Goal: Check status: Check status

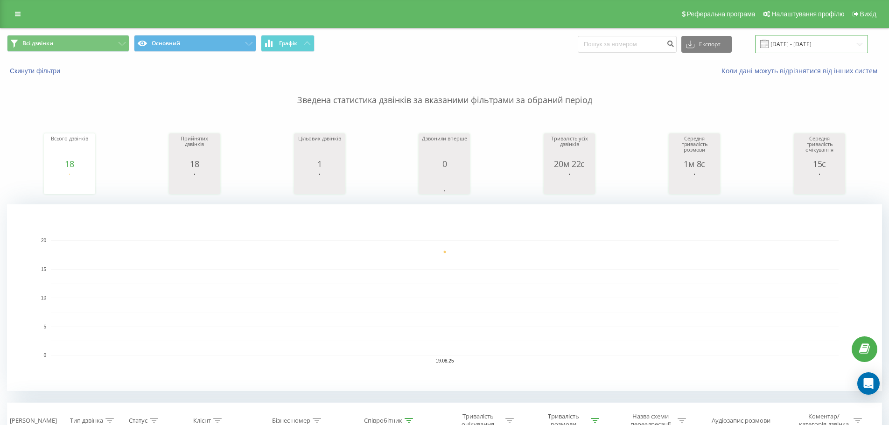
click at [801, 48] on input "[DATE] - [DATE]" at bounding box center [811, 44] width 113 height 18
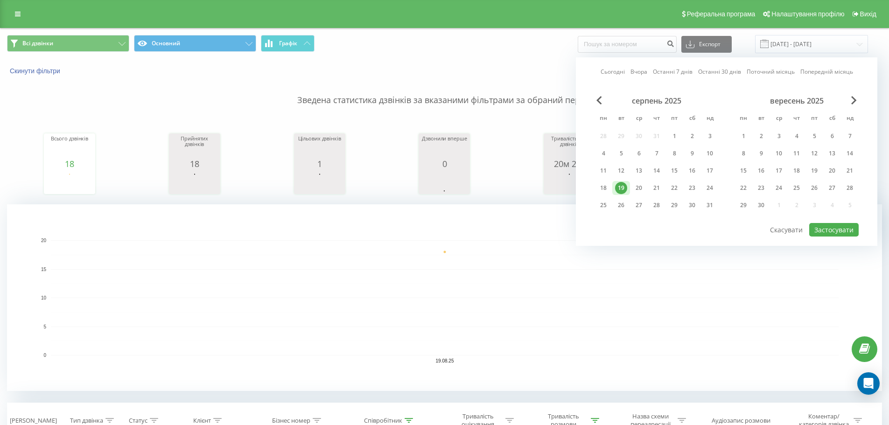
click at [617, 70] on link "Сьогодні" at bounding box center [612, 71] width 24 height 9
click at [851, 231] on button "Застосувати" at bounding box center [833, 230] width 49 height 14
type input "[DATE] - [DATE]"
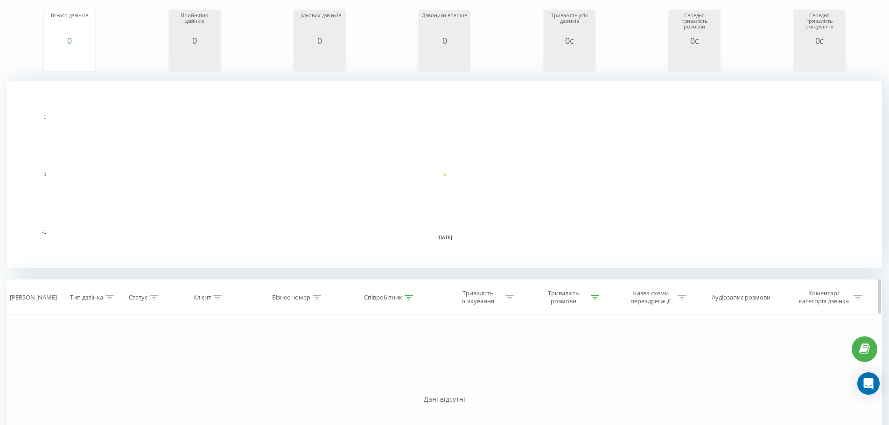
scroll to position [187, 0]
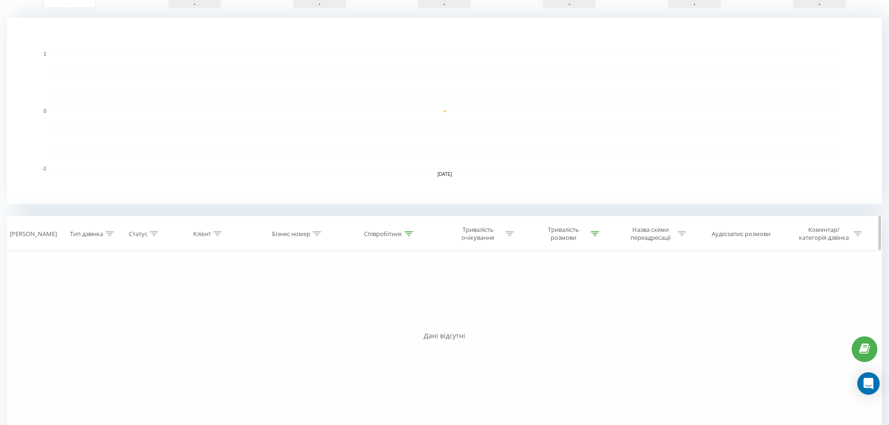
click at [589, 234] on div "Тривалість розмови" at bounding box center [568, 234] width 61 height 16
drag, startPoint x: 540, startPoint y: 320, endPoint x: 522, endPoint y: 311, distance: 20.0
click at [540, 320] on button "Скасувати" at bounding box center [545, 319] width 40 height 12
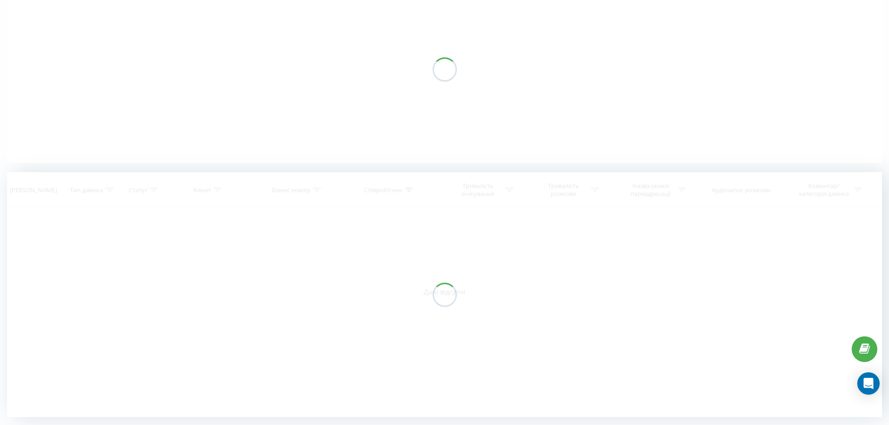
scroll to position [99, 0]
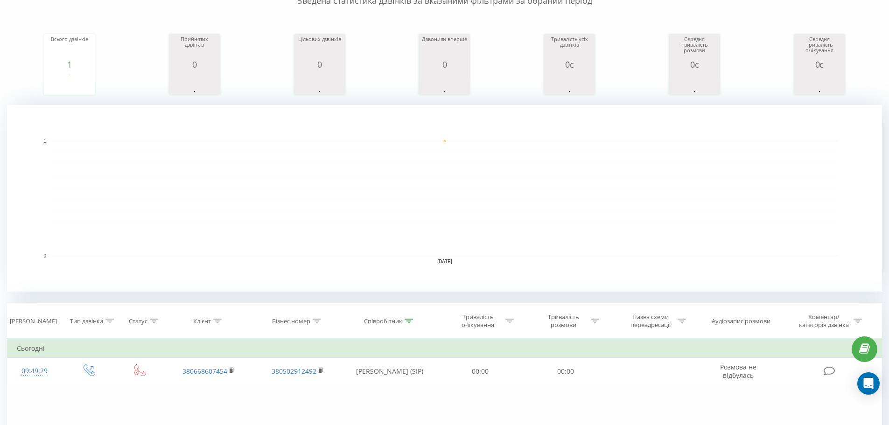
drag, startPoint x: 410, startPoint y: 320, endPoint x: 390, endPoint y: 342, distance: 30.4
click at [408, 320] on icon at bounding box center [408, 321] width 8 height 5
drag, startPoint x: 367, startPoint y: 403, endPoint x: 250, endPoint y: 76, distance: 346.7
click at [367, 402] on button "Скасувати" at bounding box center [368, 407] width 40 height 12
